Goal: Information Seeking & Learning: Check status

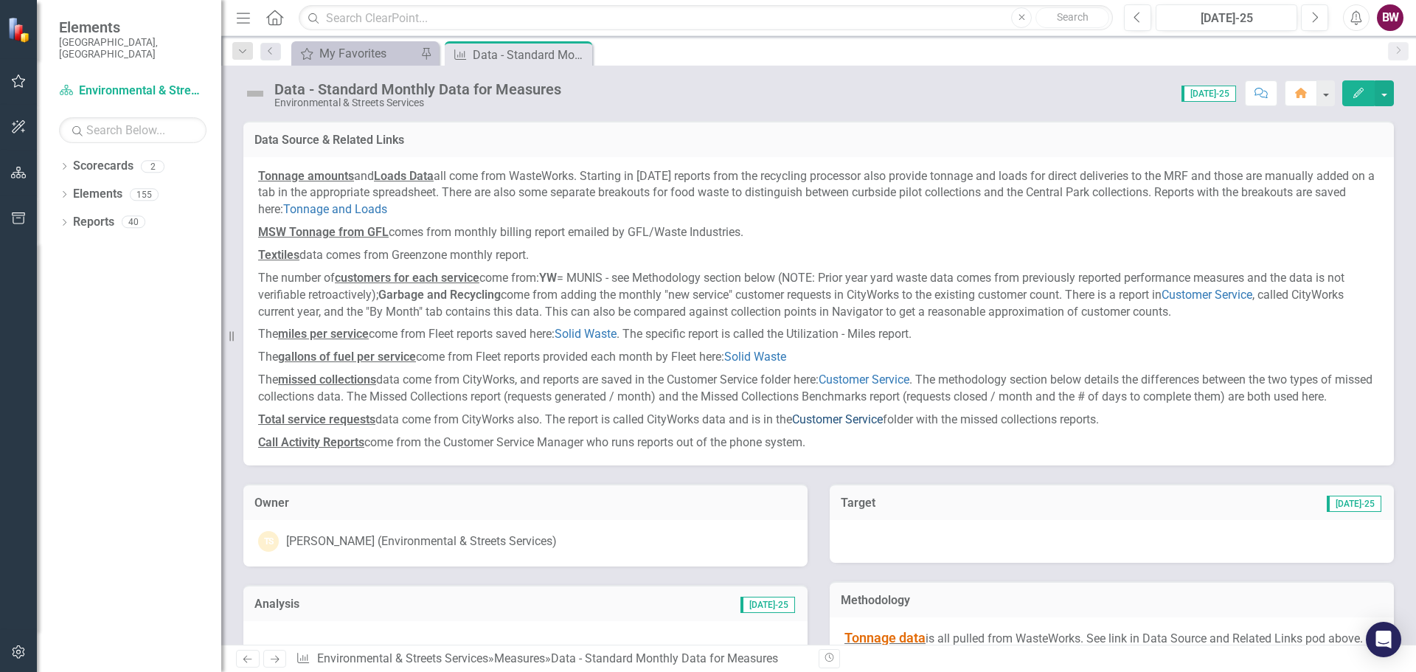
click at [839, 426] on link "Customer Service" at bounding box center [837, 419] width 91 height 14
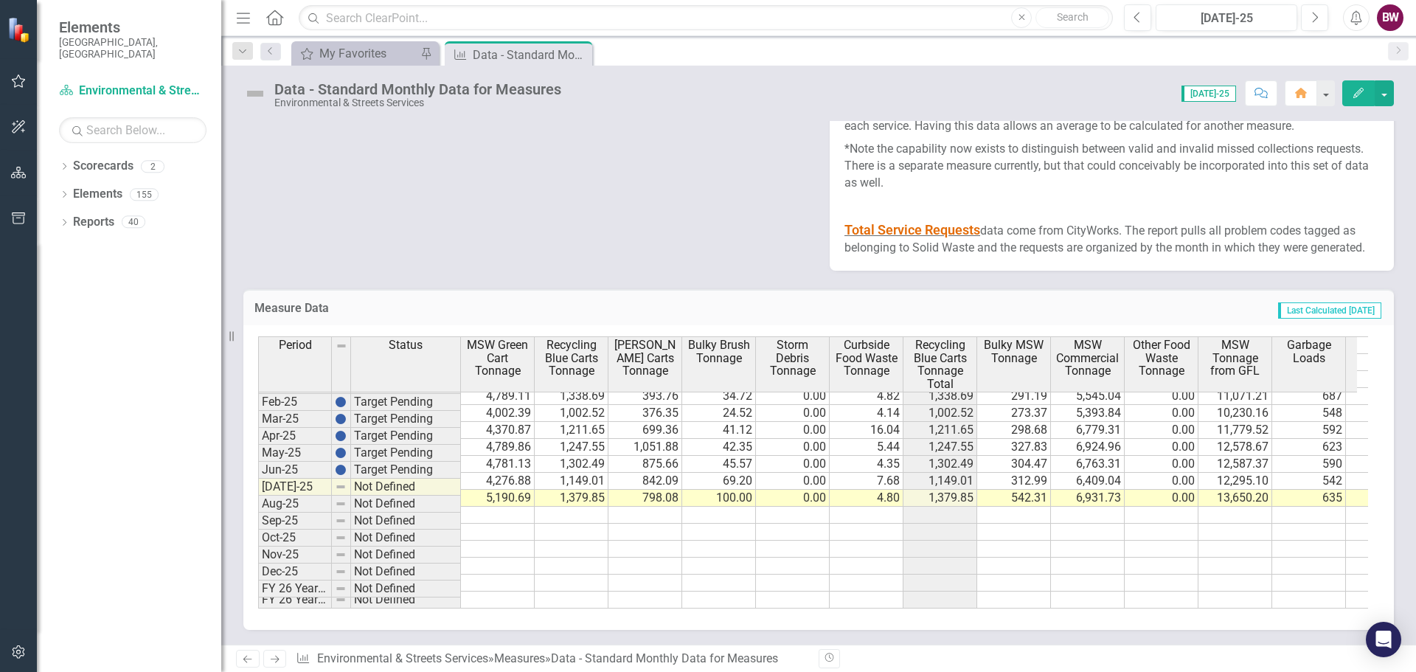
click at [479, 494] on td "5,190.69" at bounding box center [498, 498] width 74 height 17
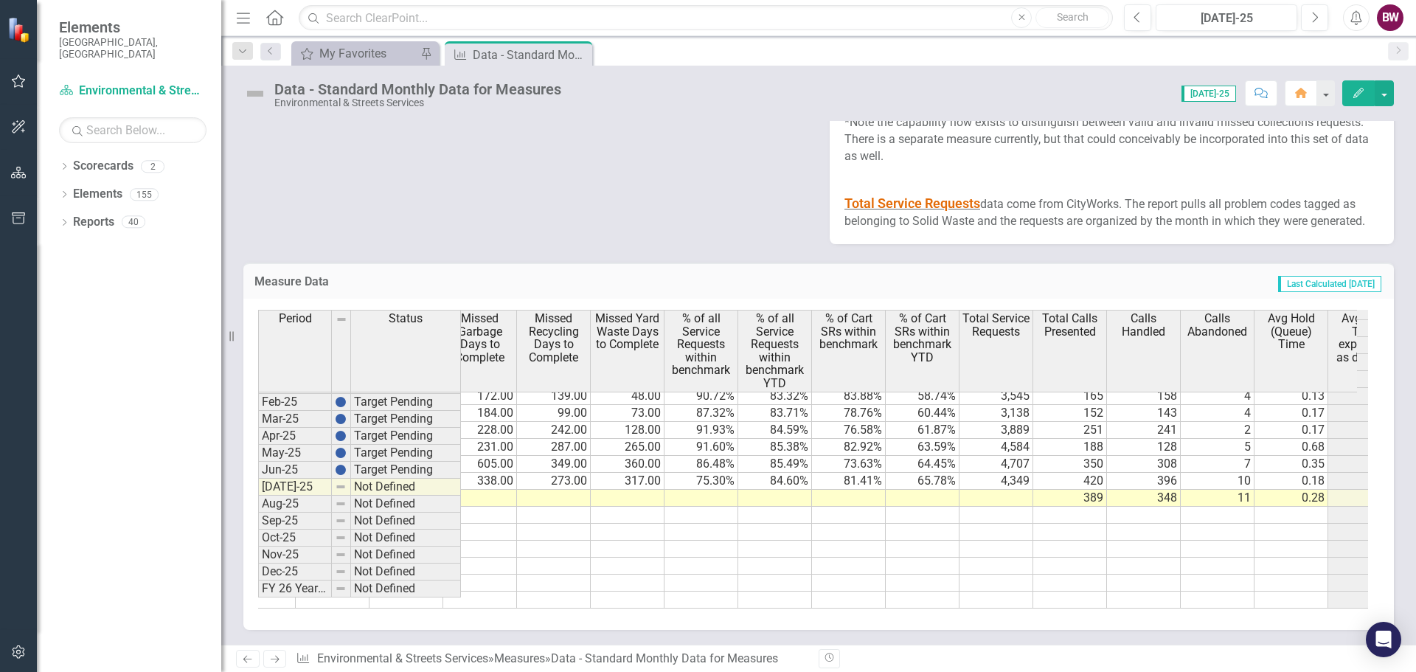
scroll to position [0, 3308]
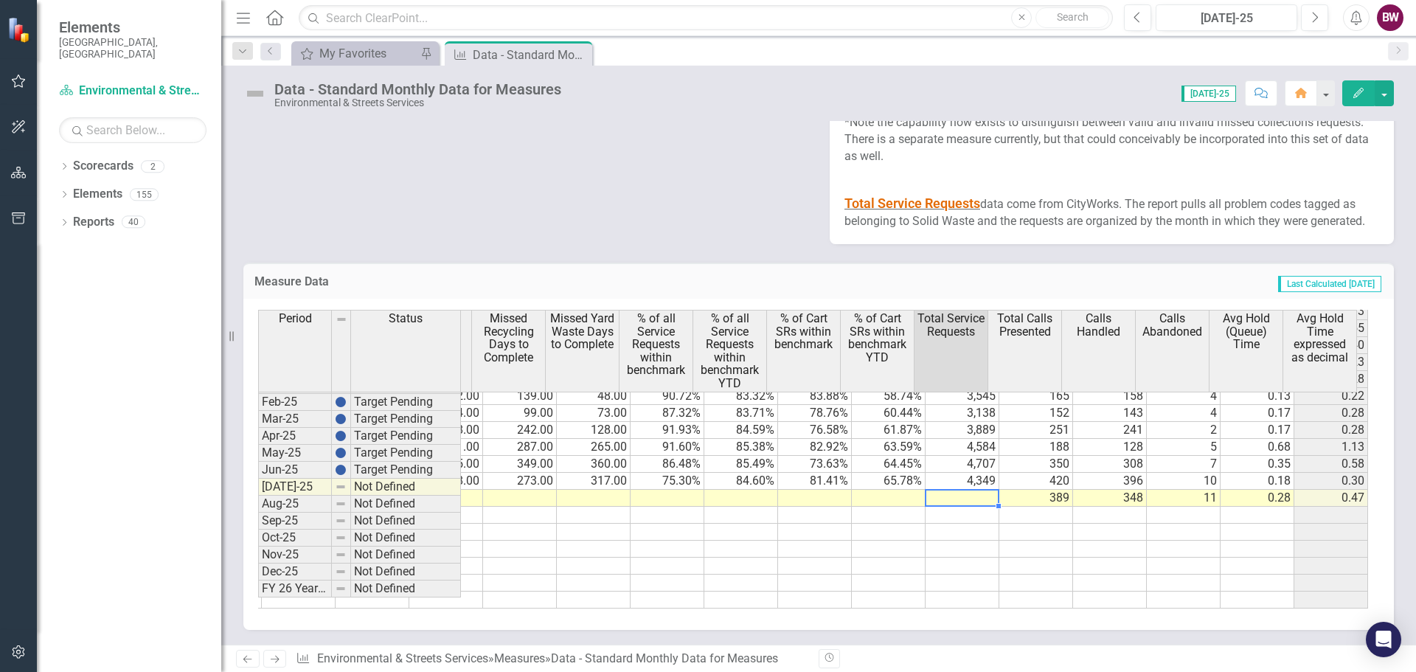
click at [947, 507] on td at bounding box center [963, 498] width 74 height 17
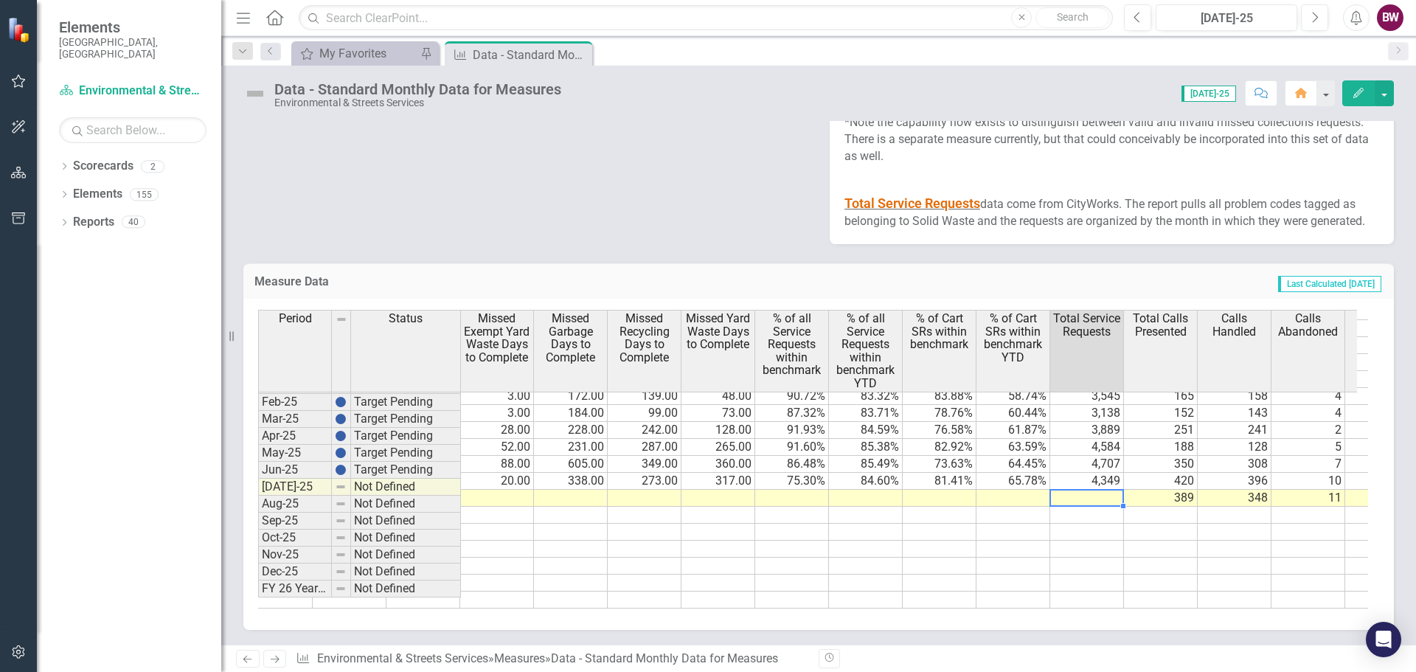
scroll to position [746, 3151]
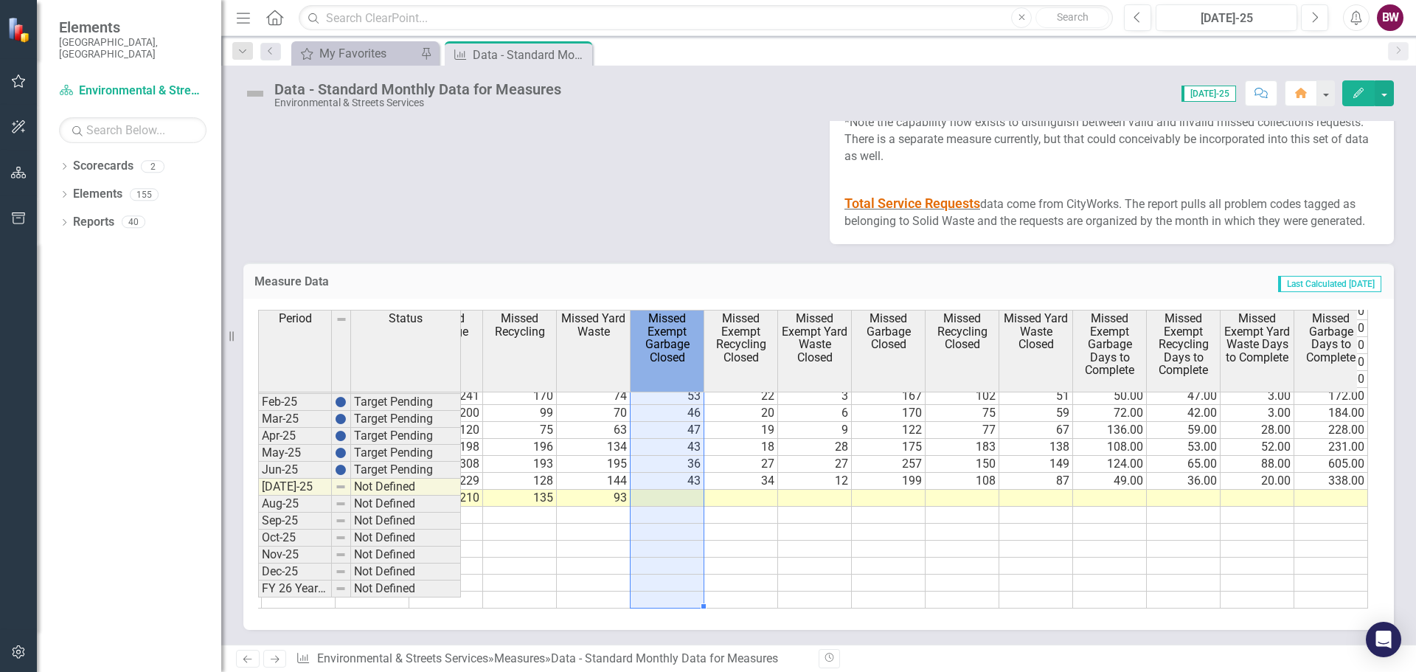
click at [655, 363] on span "Missed Exempt Garbage Closed" at bounding box center [667, 338] width 67 height 52
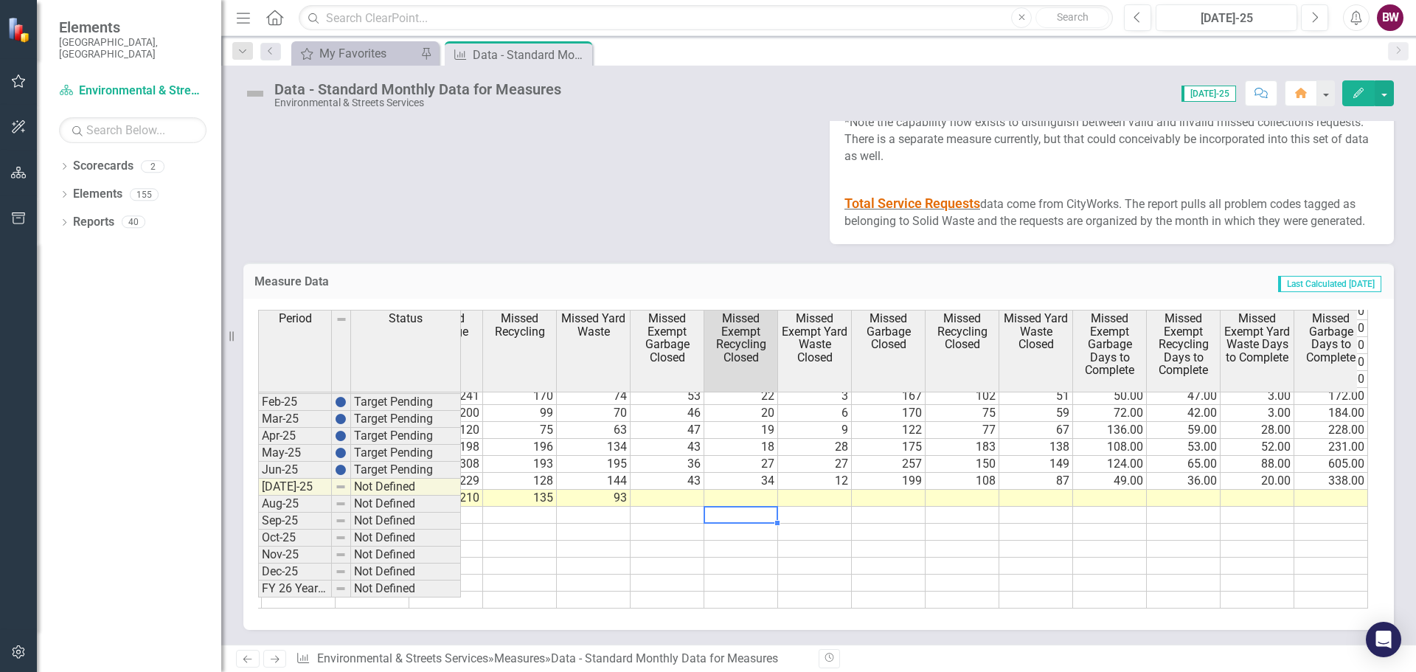
click at [752, 524] on td at bounding box center [741, 515] width 74 height 17
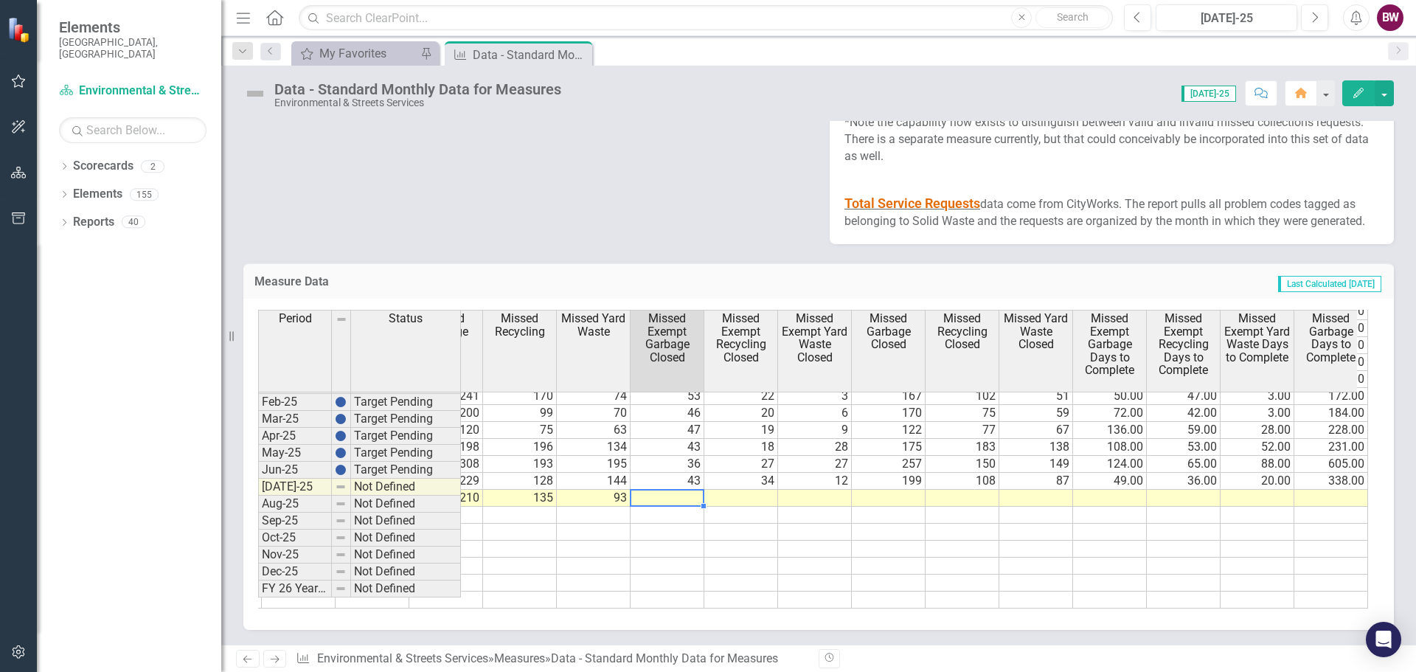
click at [653, 507] on td at bounding box center [668, 498] width 74 height 17
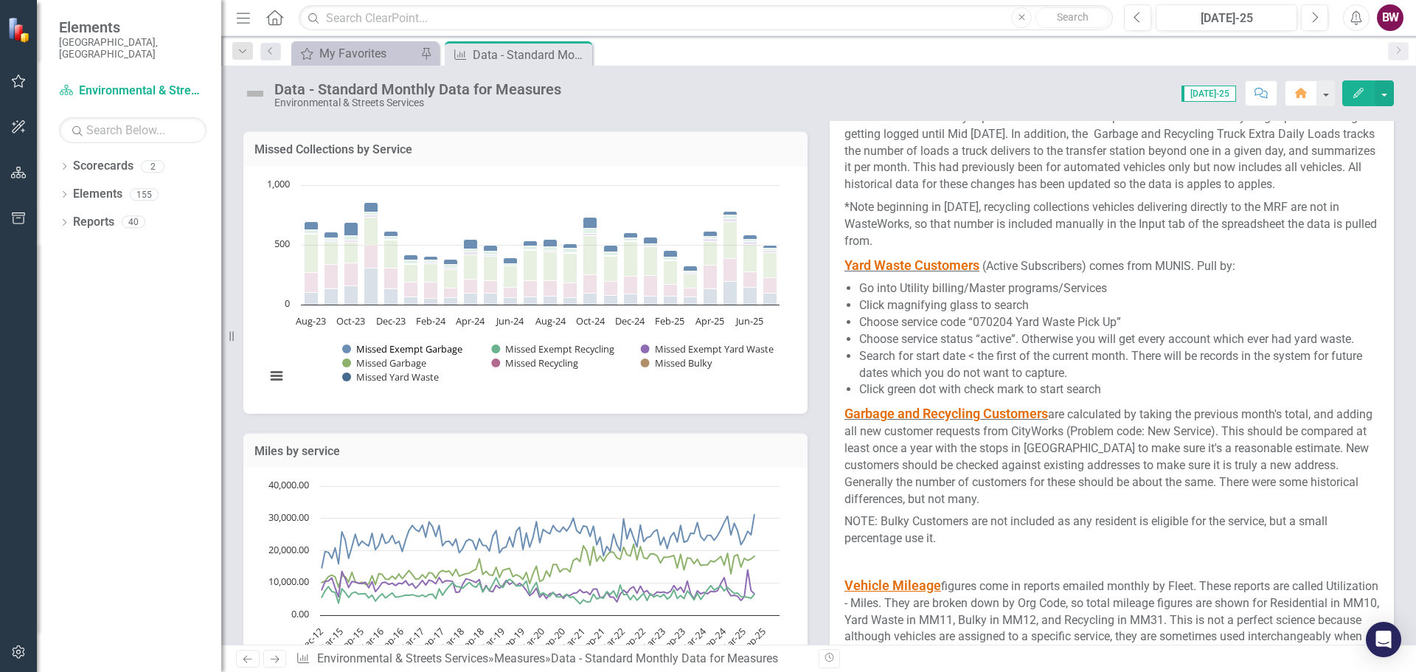
click at [382, 355] on button "Show Missed Exempt Garbage" at bounding box center [402, 348] width 121 height 13
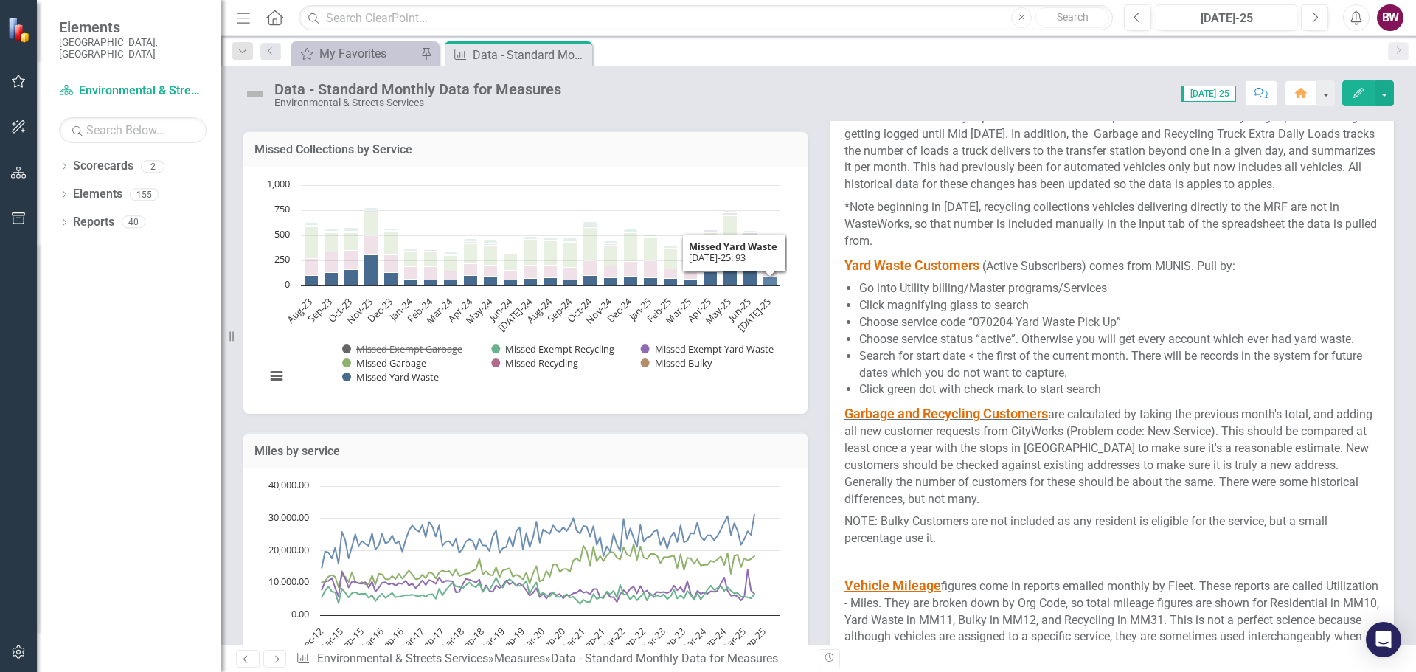
click at [771, 285] on icon "Jul-25, 93. Missed Yard Waste." at bounding box center [770, 281] width 14 height 10
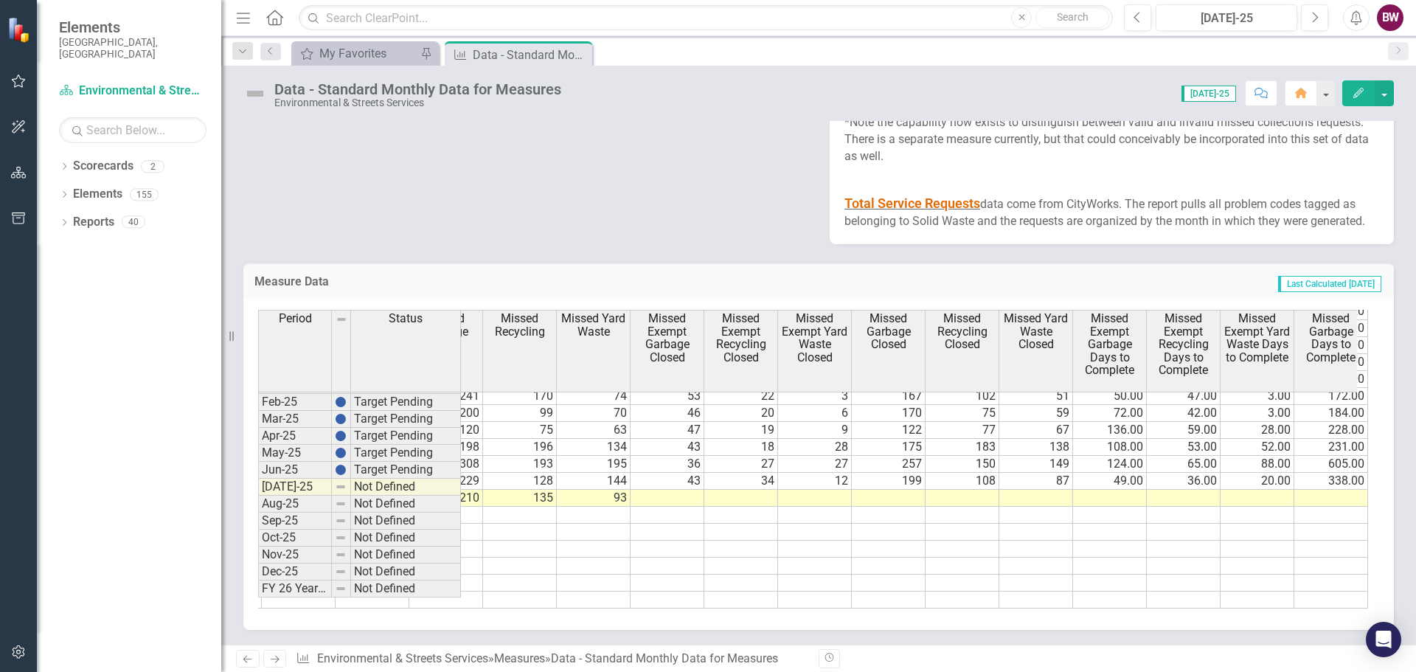
scroll to position [2538, 0]
click at [676, 490] on td at bounding box center [668, 498] width 74 height 17
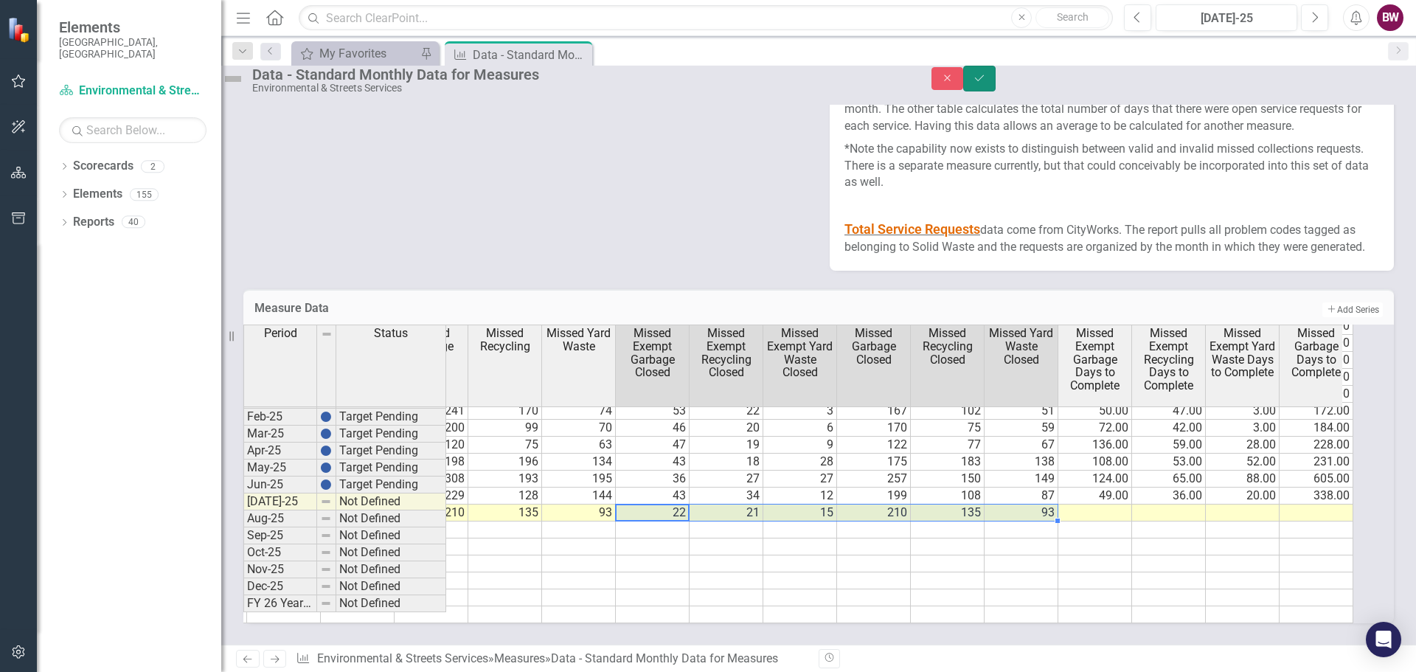
click at [986, 83] on icon "Save" at bounding box center [979, 78] width 13 height 10
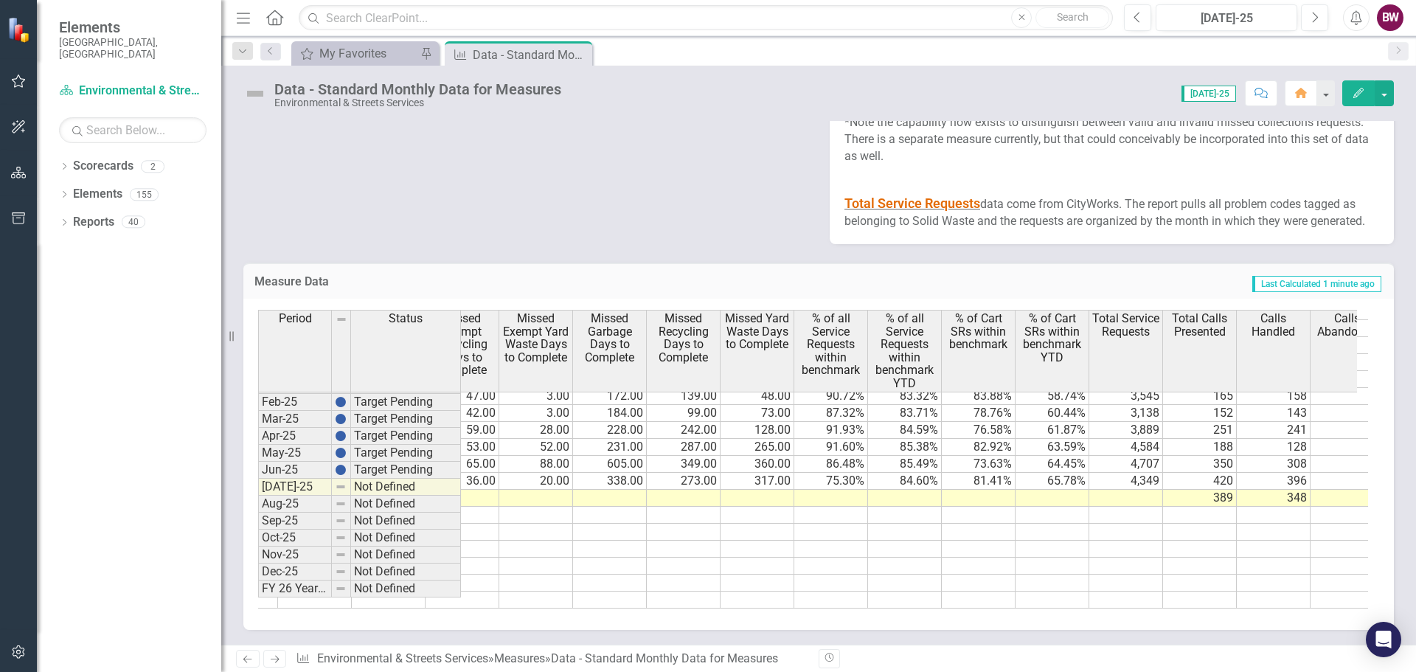
scroll to position [0, 2997]
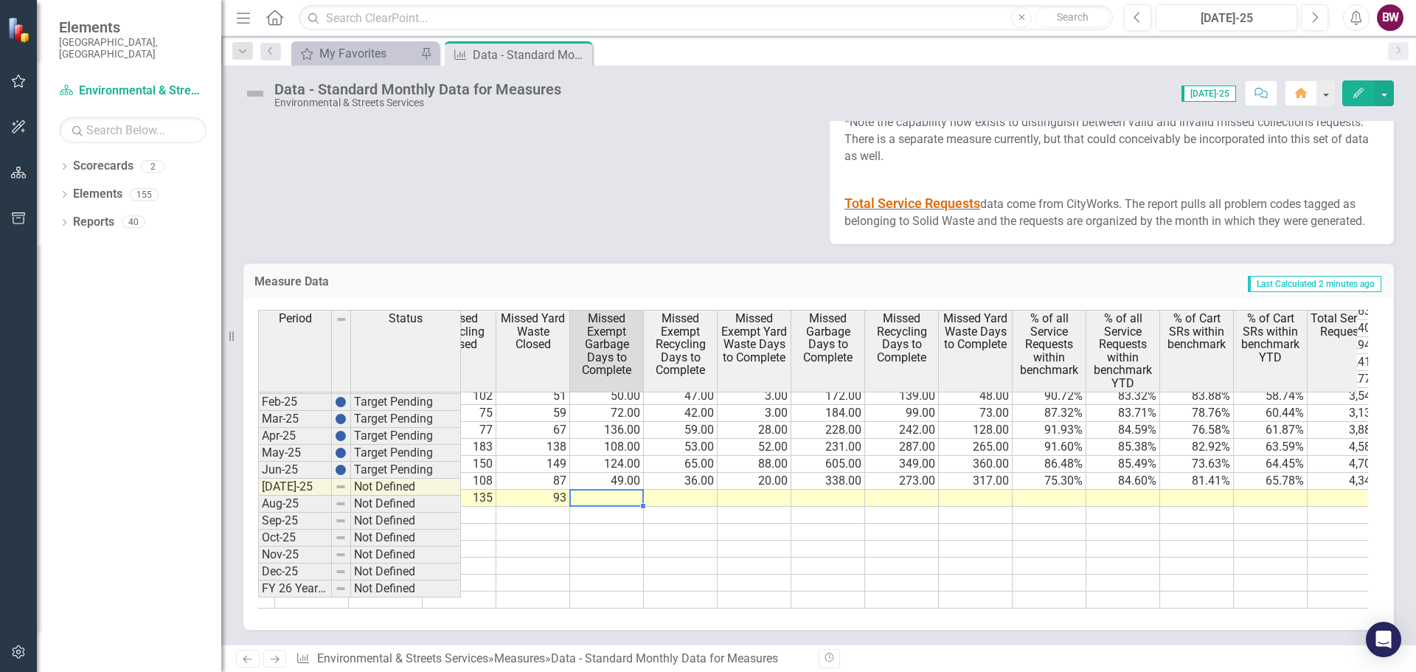
click at [608, 507] on tr "135 93 22 21 15 210 135 93 389 348 11 0.28 0.47" at bounding box center [865, 498] width 1770 height 17
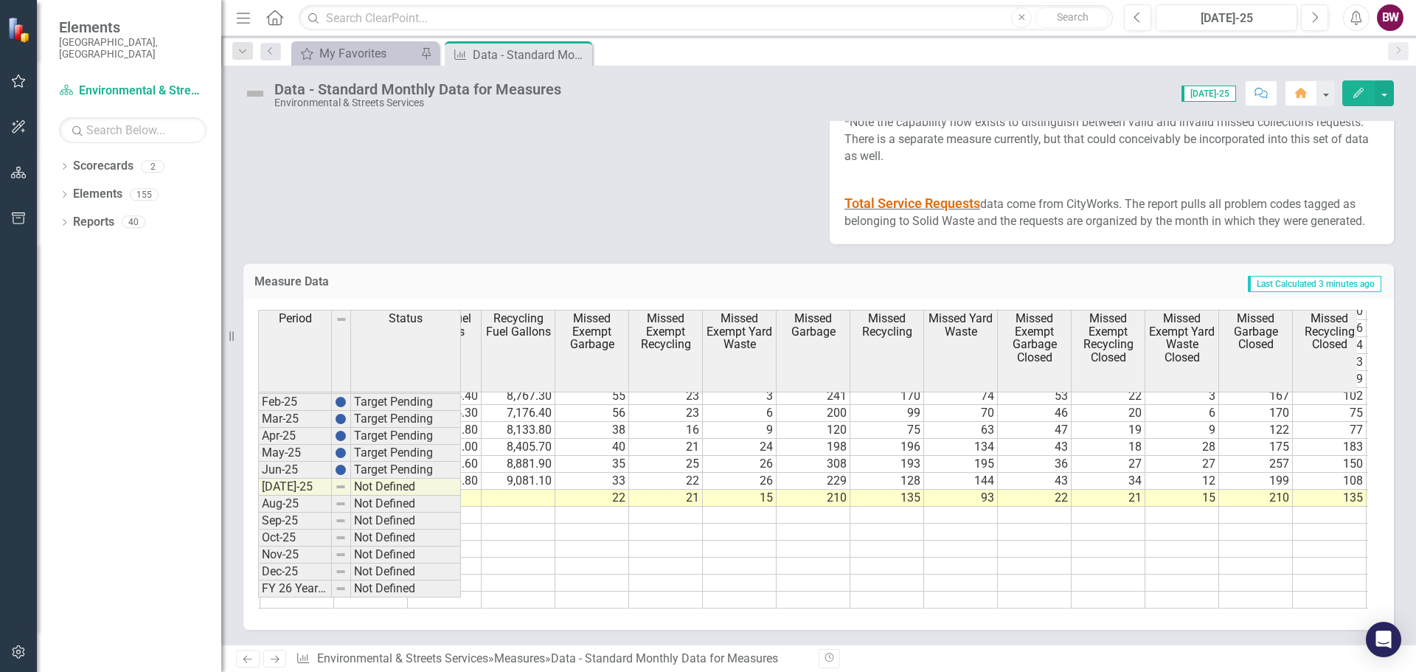
scroll to position [0, 2024]
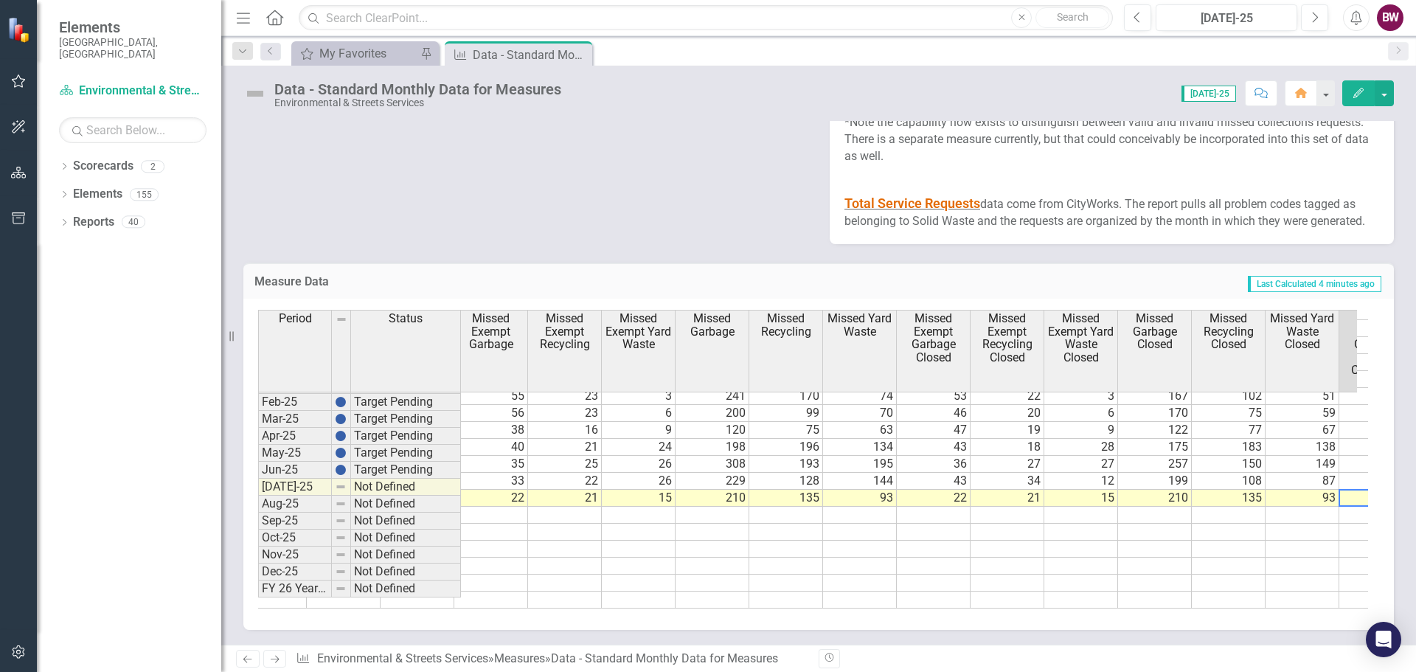
scroll to position [0, 2139]
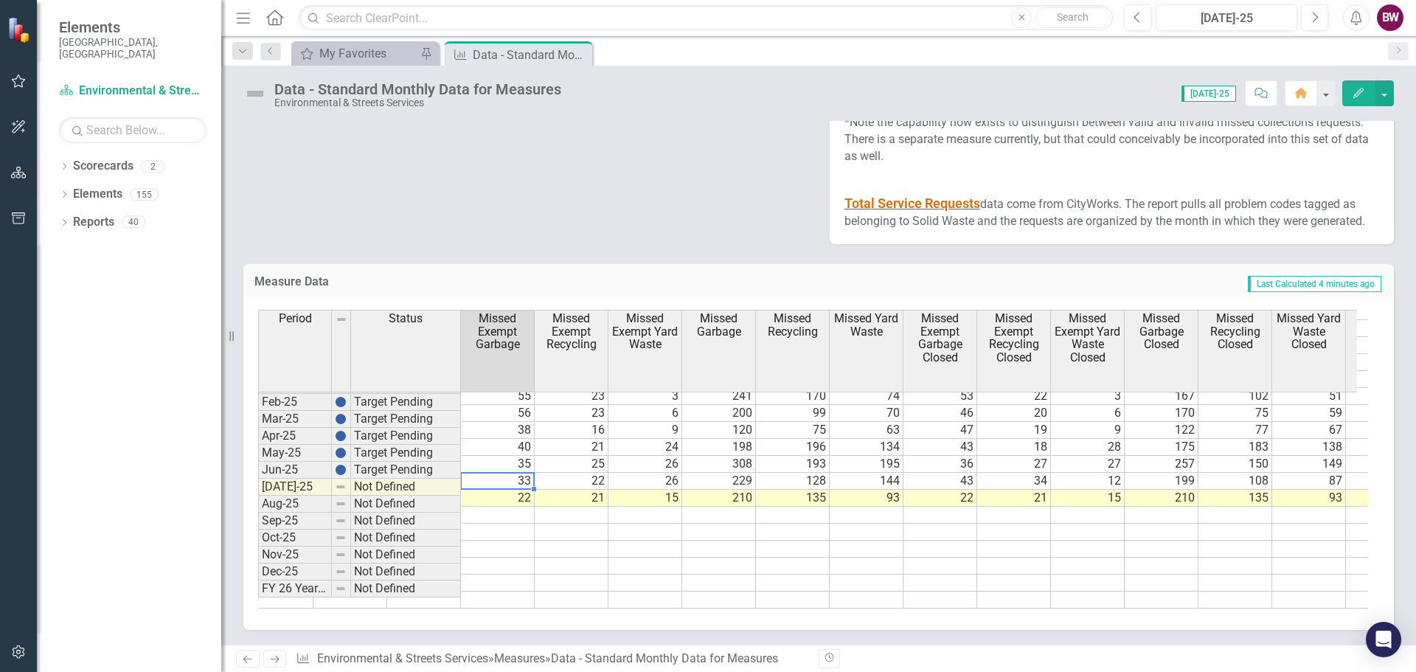
click at [510, 490] on td "33" at bounding box center [498, 481] width 74 height 17
click at [502, 490] on td "33" at bounding box center [498, 481] width 74 height 17
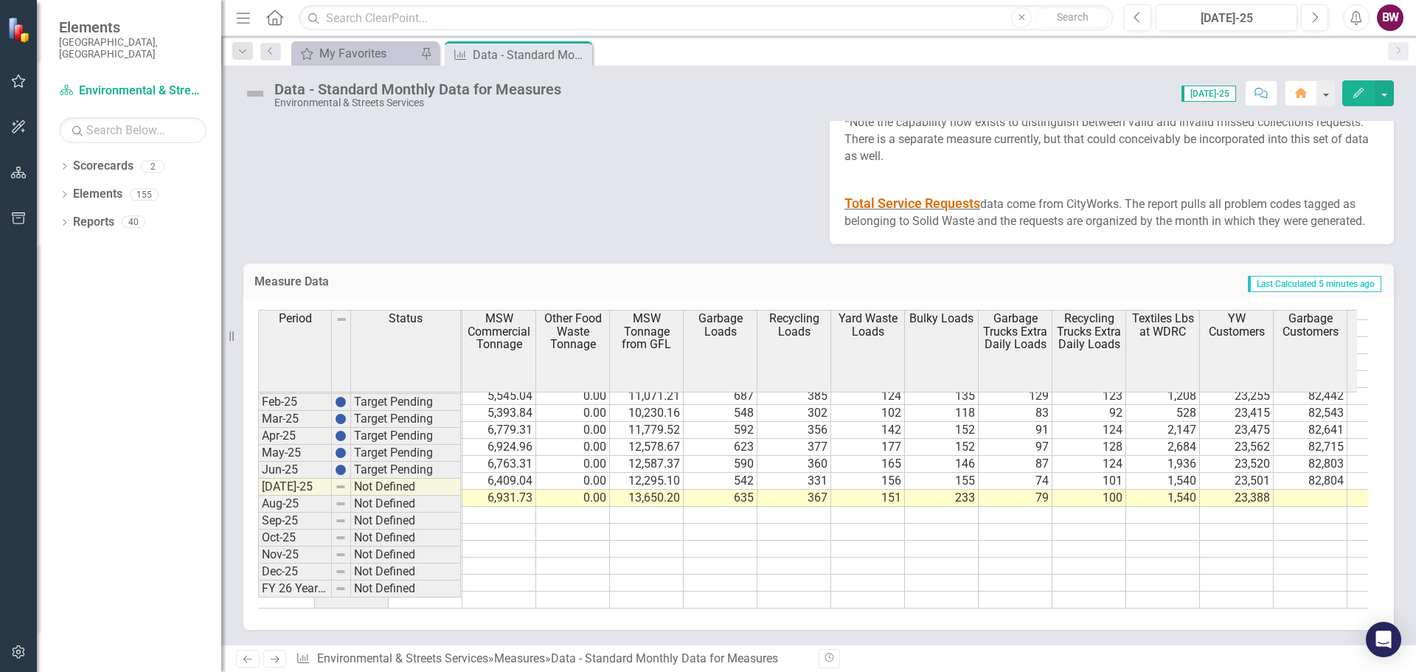
scroll to position [0, 0]
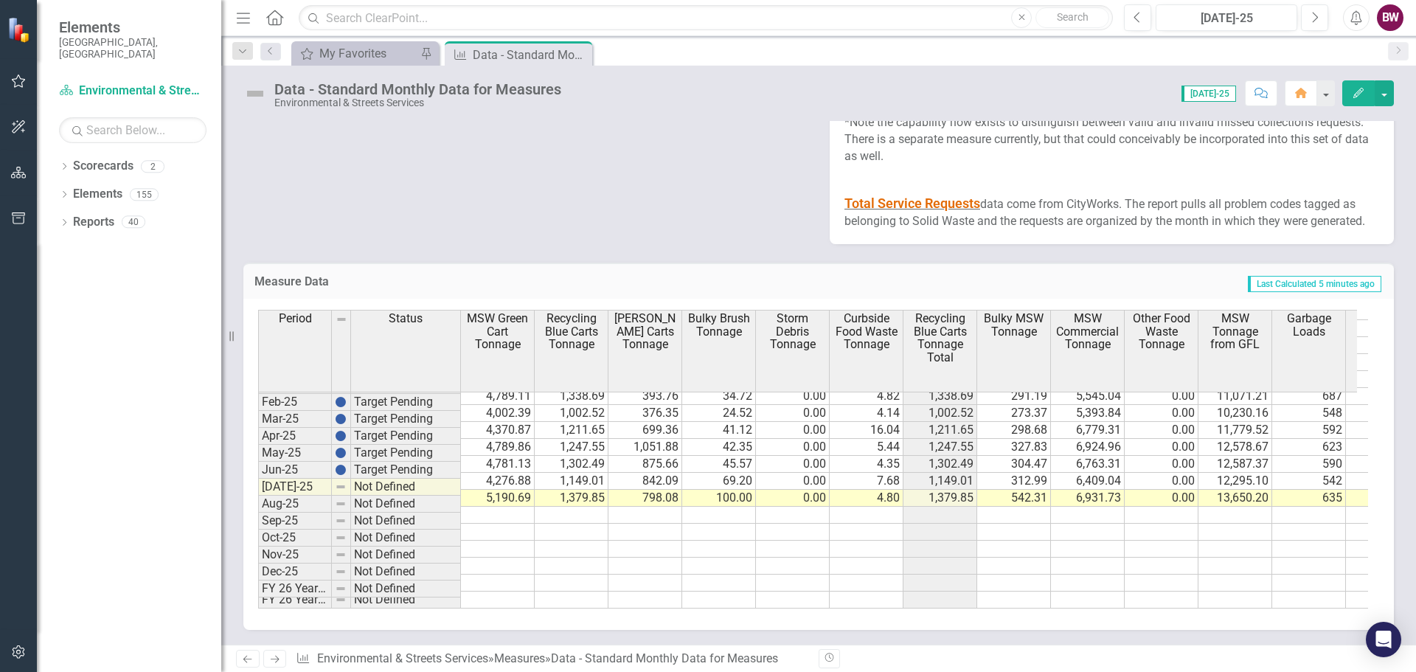
click at [485, 507] on td "5,190.69" at bounding box center [498, 498] width 74 height 17
click at [1004, 507] on td "542.31" at bounding box center [1014, 498] width 74 height 17
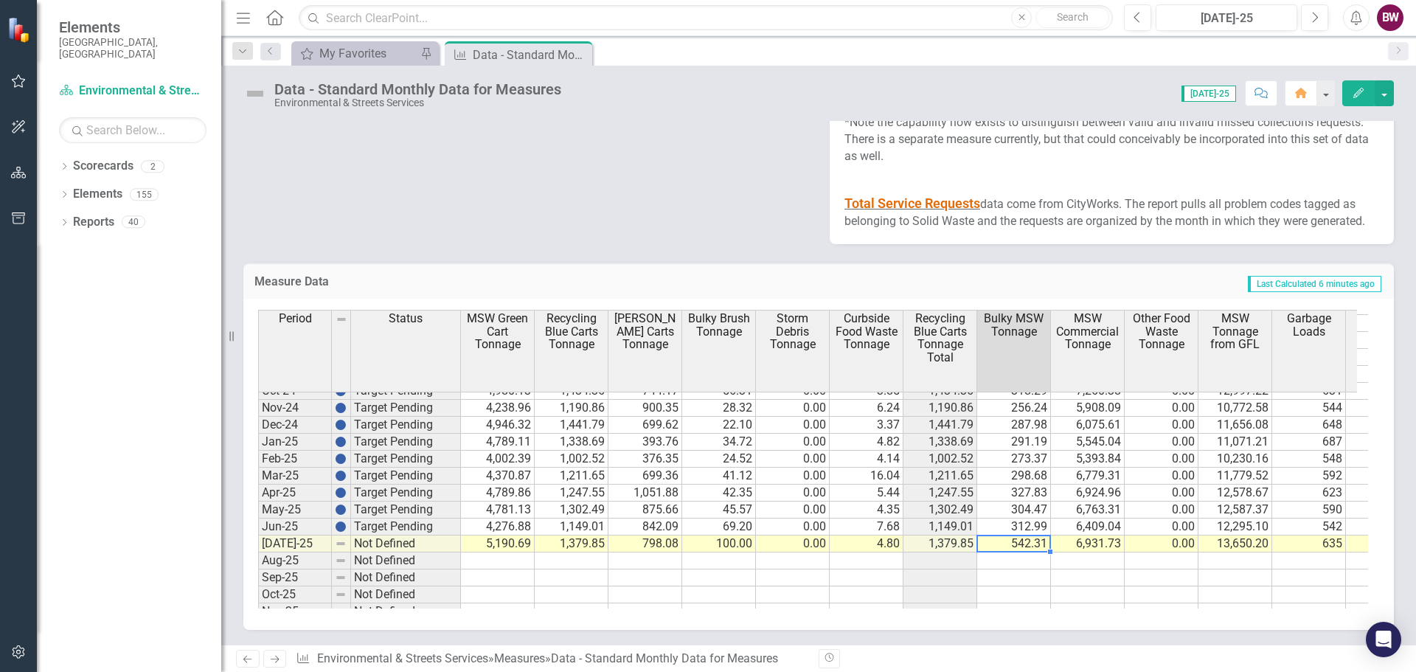
scroll to position [746, 0]
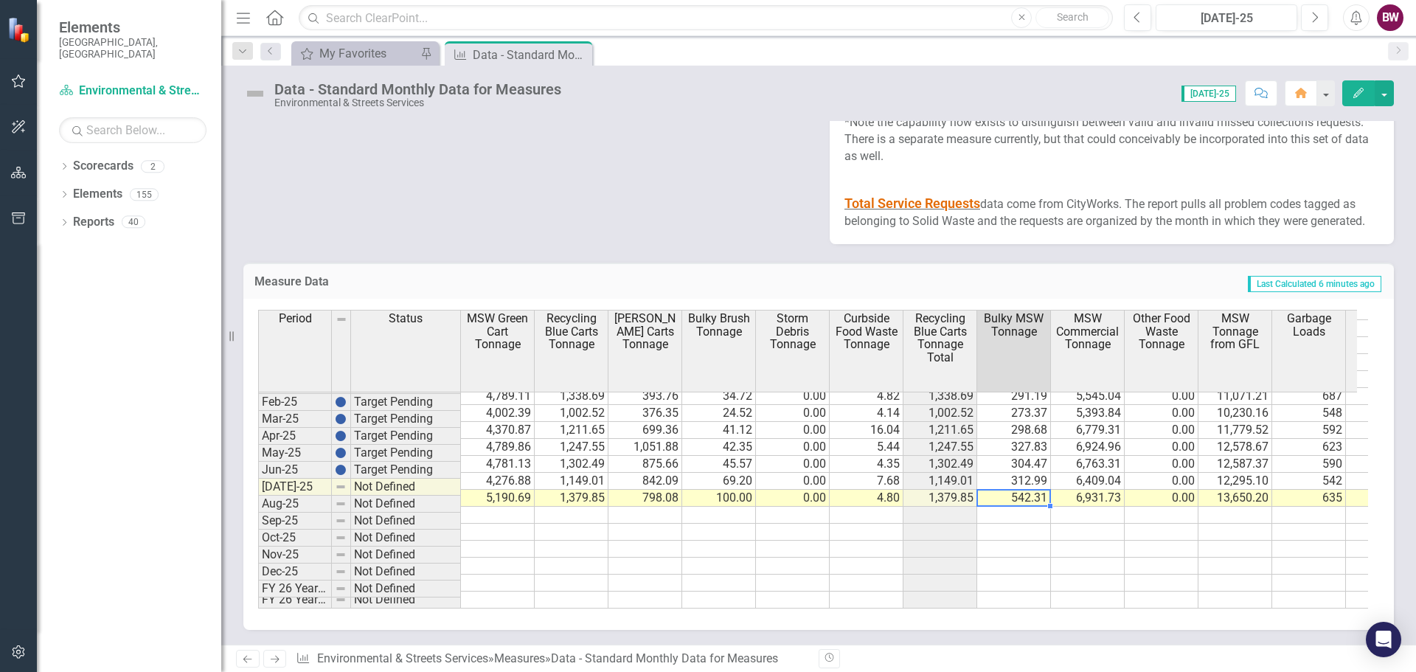
click at [1014, 507] on td "542.31" at bounding box center [1014, 498] width 74 height 17
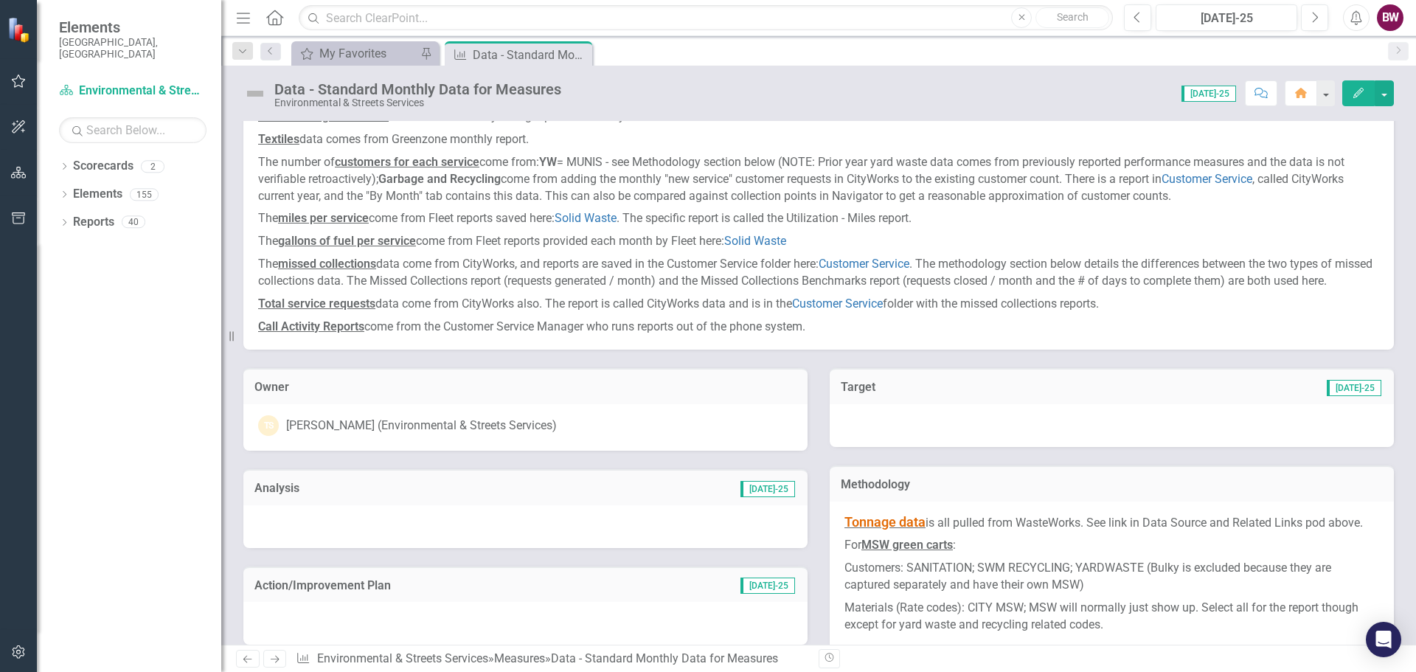
scroll to position [0, 0]
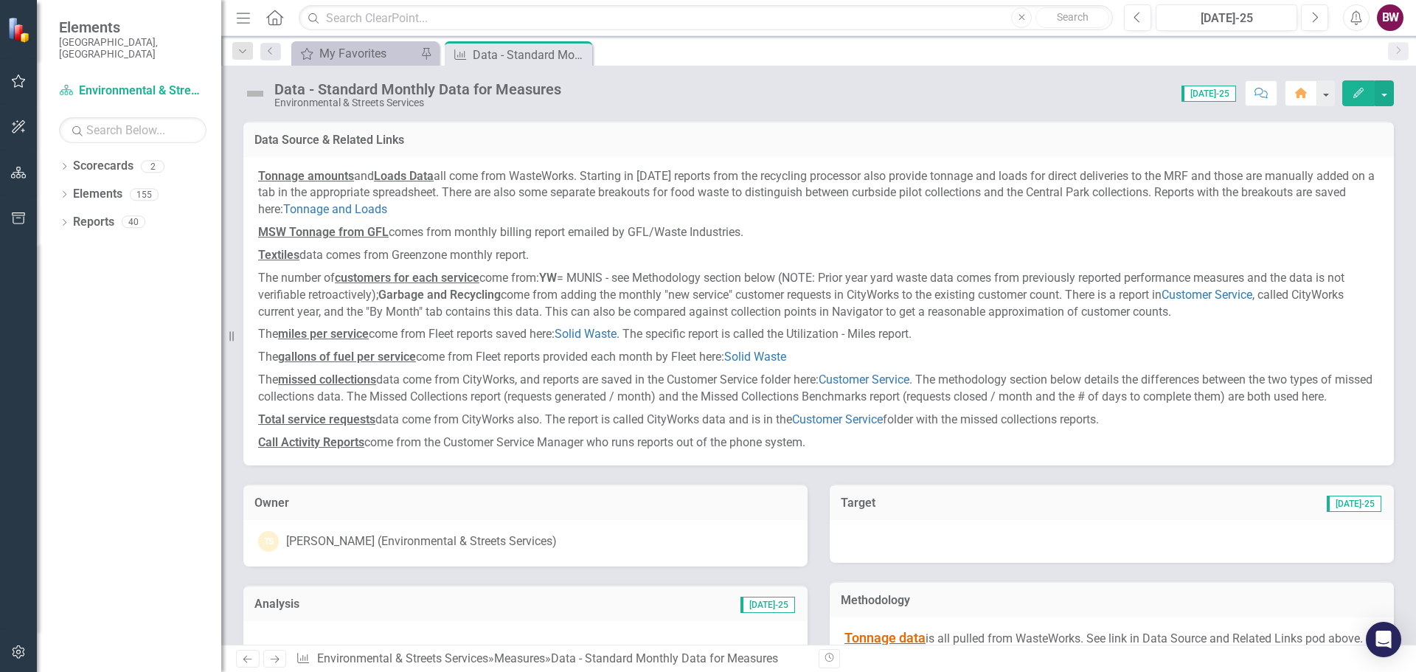
click at [946, 221] on p "MSW Tonnage from GFL comes from monthly billing report emailed by GFL/Waste Ind…" at bounding box center [818, 232] width 1121 height 23
click at [559, 245] on p "Textiles data comes from Greenzone monthly report." at bounding box center [818, 255] width 1121 height 23
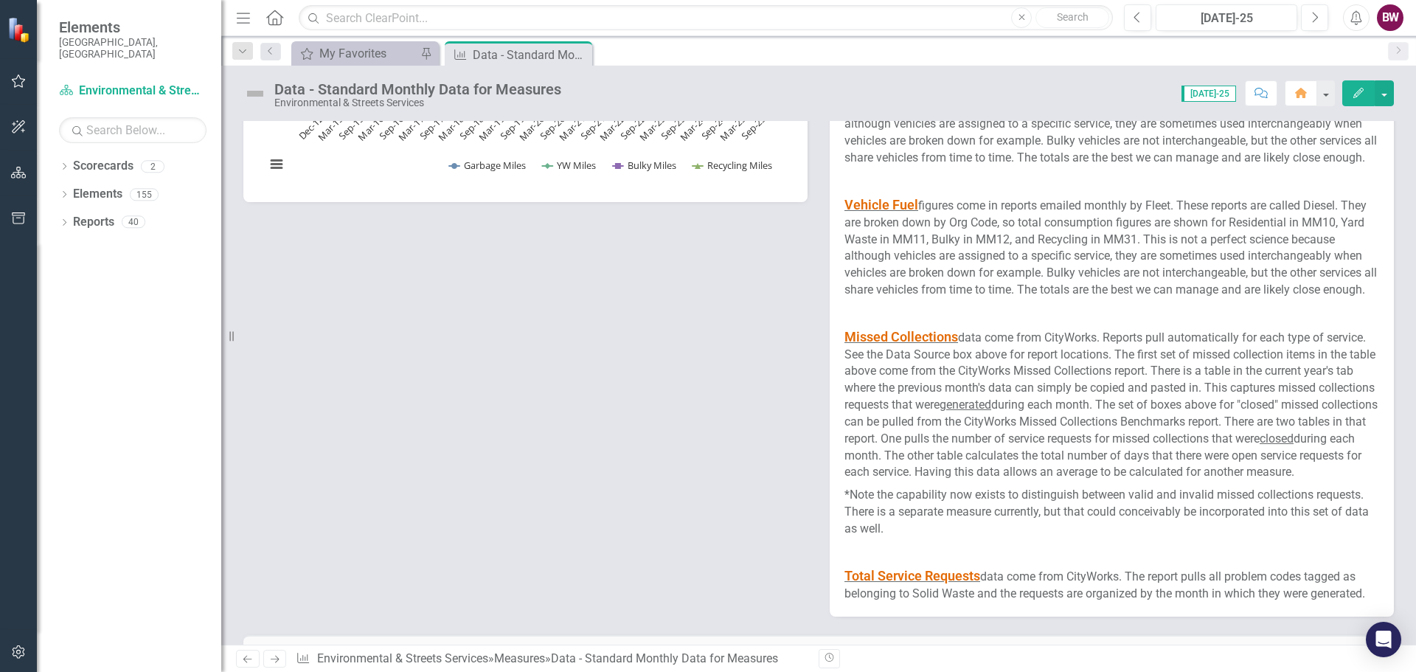
scroll to position [2538, 0]
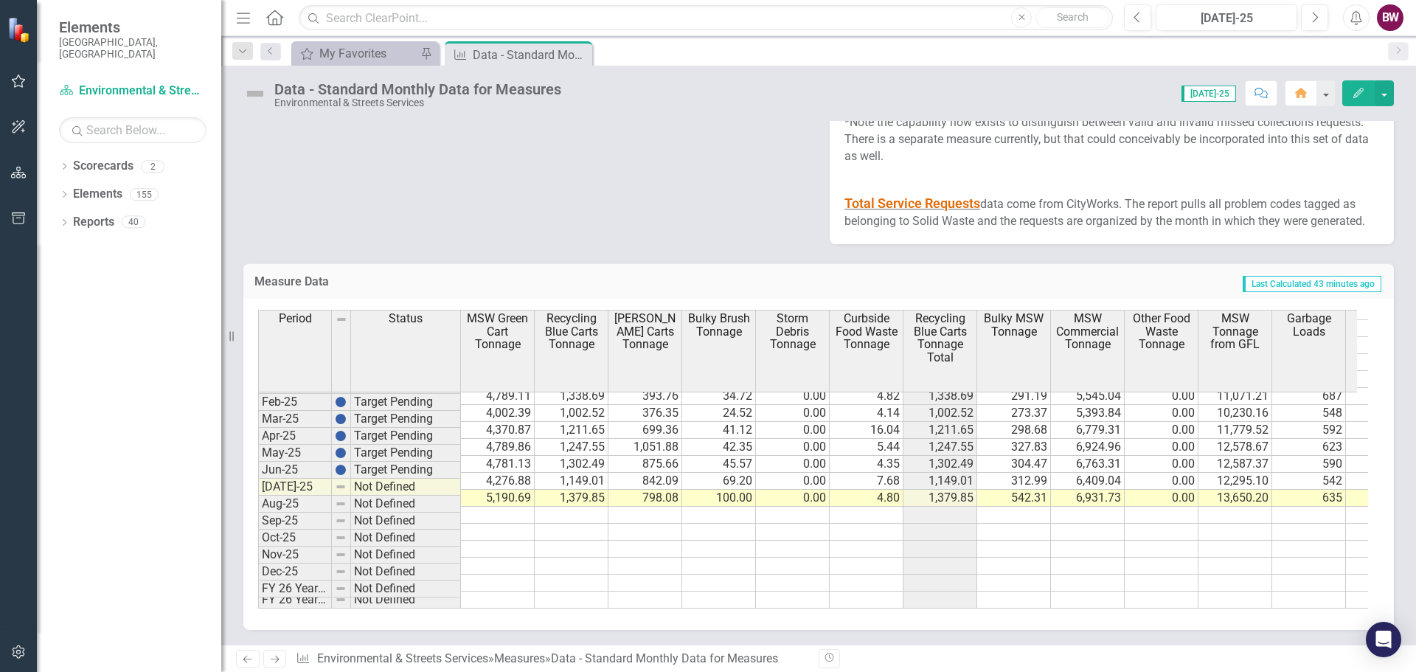
click at [501, 490] on td "5,190.69" at bounding box center [498, 498] width 74 height 17
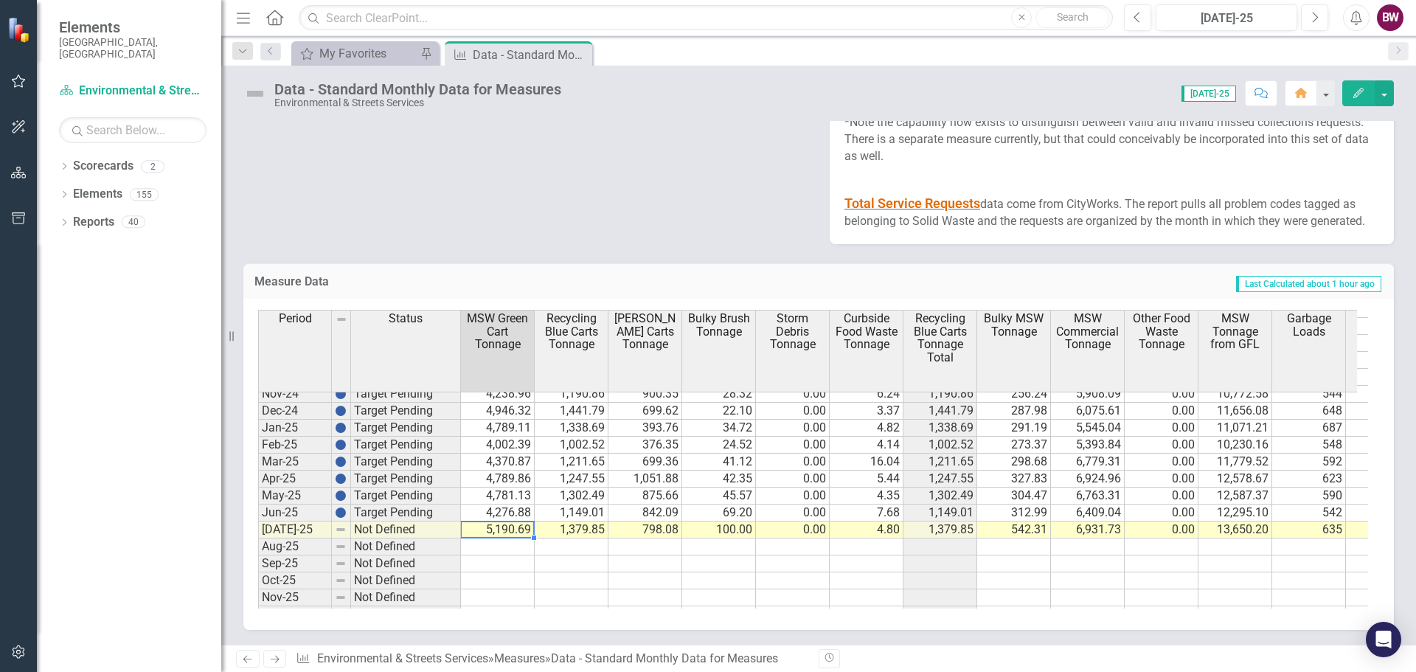
scroll to position [746, 0]
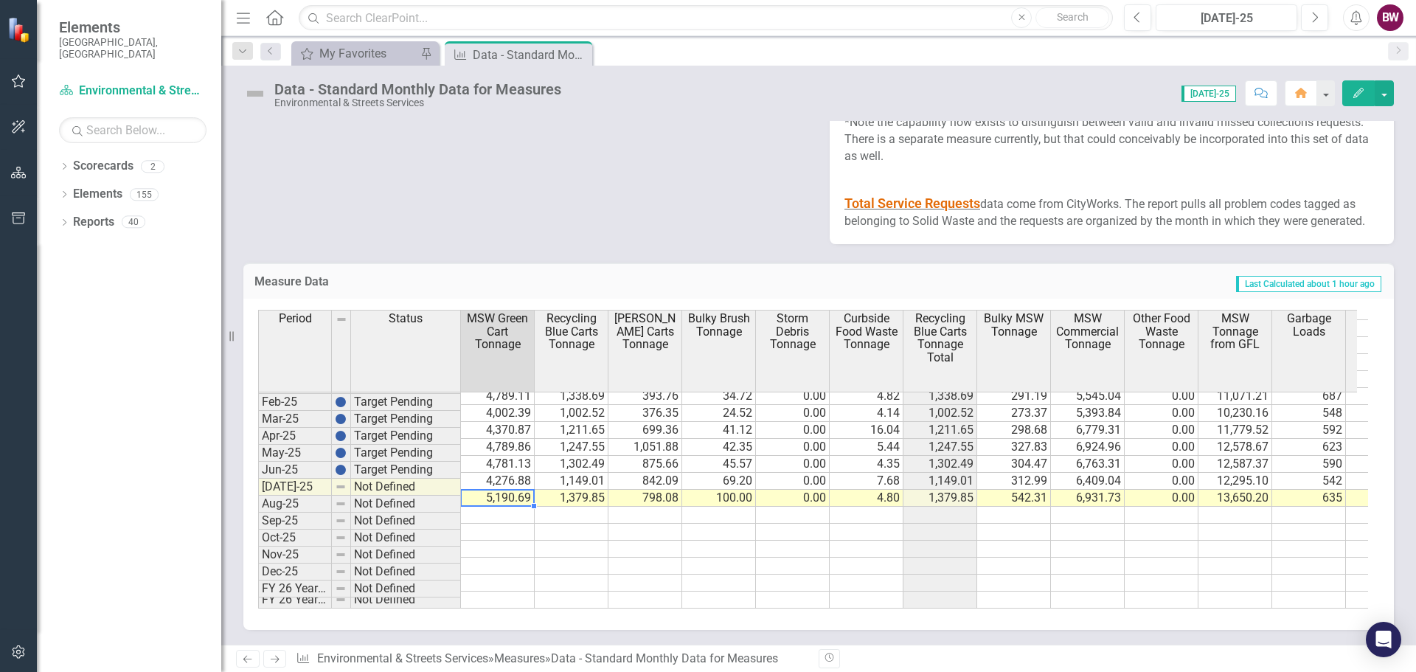
click at [509, 490] on td "5,190.69" at bounding box center [498, 498] width 74 height 17
click at [512, 490] on td "5,190.69" at bounding box center [498, 498] width 74 height 17
click at [498, 473] on td "4,276.88" at bounding box center [498, 481] width 74 height 17
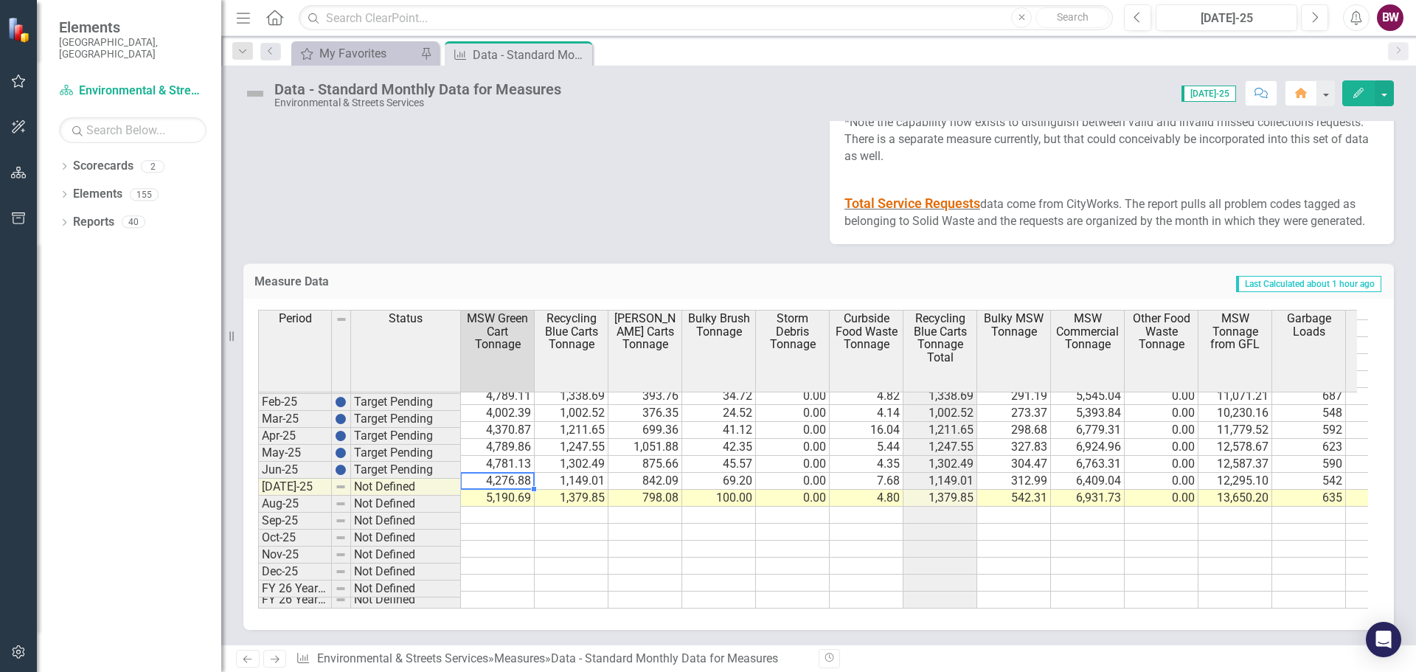
click at [509, 473] on td "4,276.88" at bounding box center [498, 481] width 74 height 17
click at [483, 490] on td "5,190.69" at bounding box center [498, 498] width 74 height 17
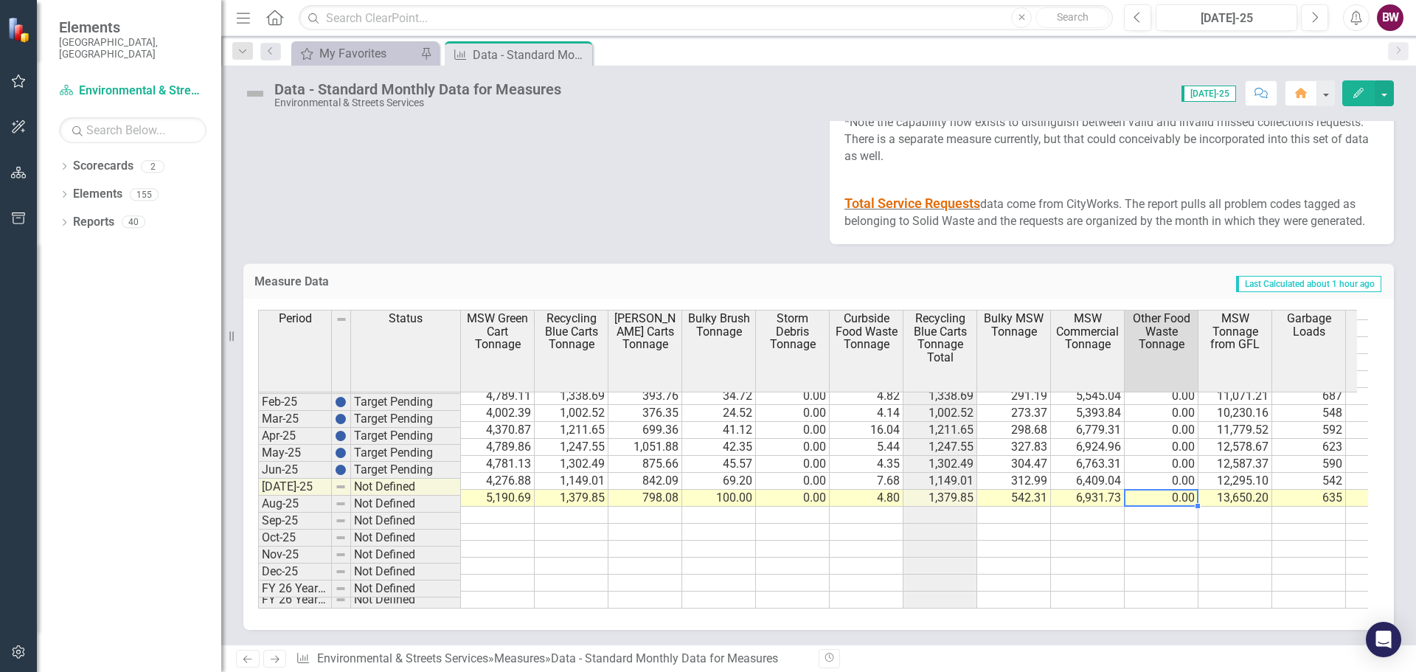
click at [1165, 490] on td "0.00" at bounding box center [1162, 498] width 74 height 17
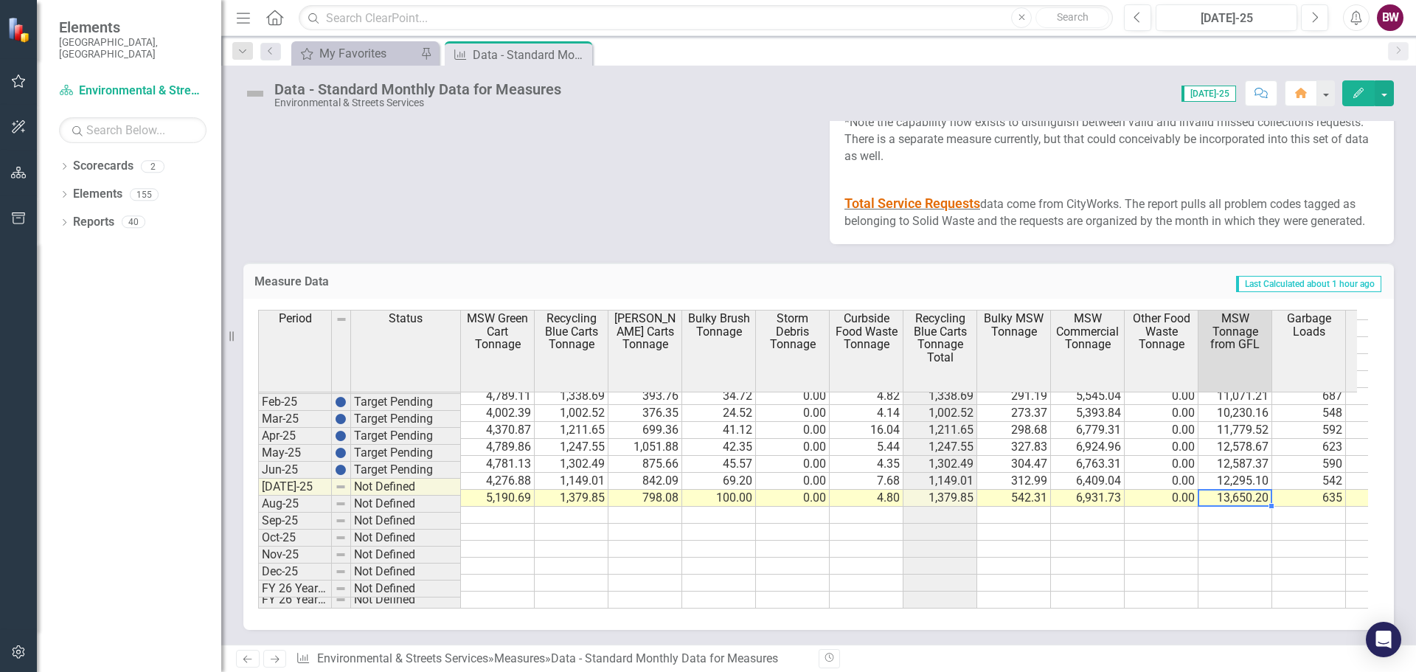
click at [1221, 490] on td "13,650.20" at bounding box center [1235, 498] width 74 height 17
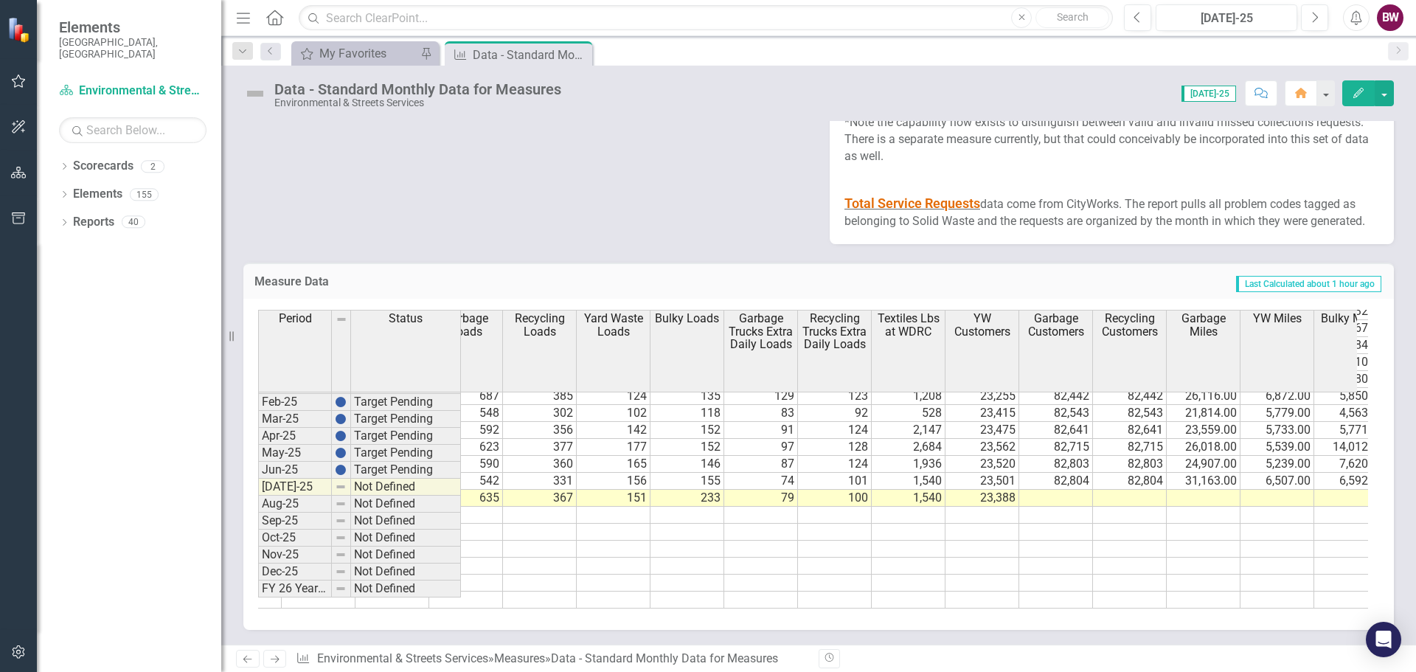
scroll to position [0, 1092]
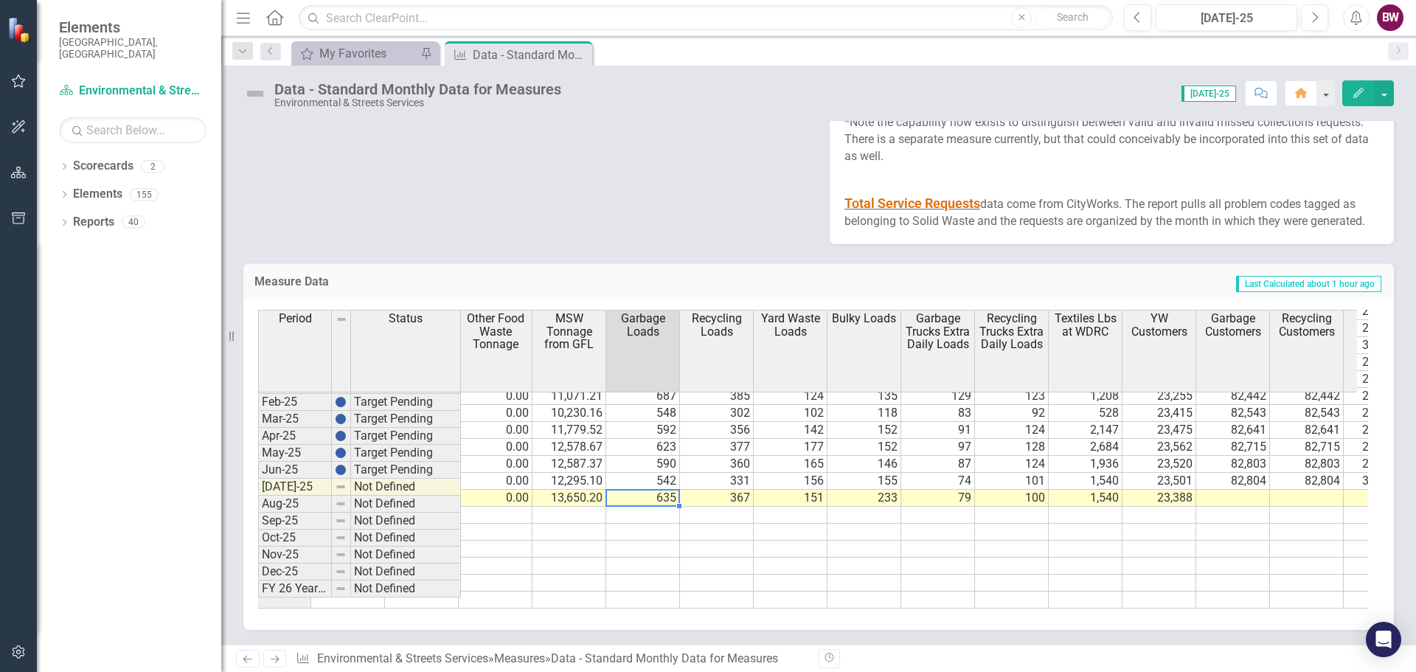
click at [638, 490] on td "635" at bounding box center [643, 498] width 74 height 17
